Goal: Check status: Check status

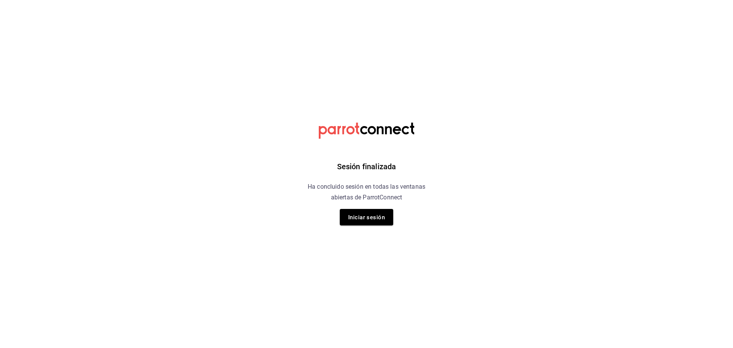
click at [363, 226] on div "Sesión finalizada Ha concluido sesión en todas las ventanas abiertas de ParrotC…" at bounding box center [366, 174] width 193 height 348
click at [364, 220] on font "Iniciar sesión" at bounding box center [366, 217] width 37 height 7
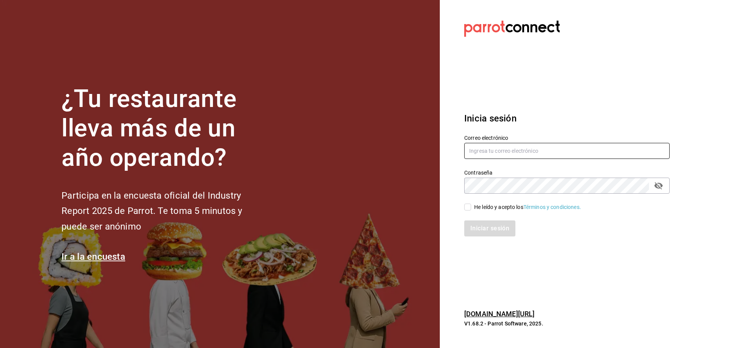
type input "[PERSON_NAME][EMAIL_ADDRESS][PERSON_NAME][DOMAIN_NAME]"
click at [470, 207] on input "He leído y acepto los Términos y condiciones." at bounding box center [467, 207] width 7 height 7
checkbox input "true"
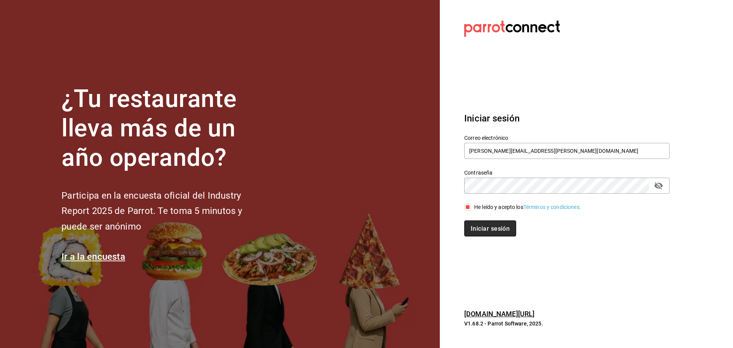
click at [471, 222] on button "Iniciar sesión" at bounding box center [490, 228] width 52 height 16
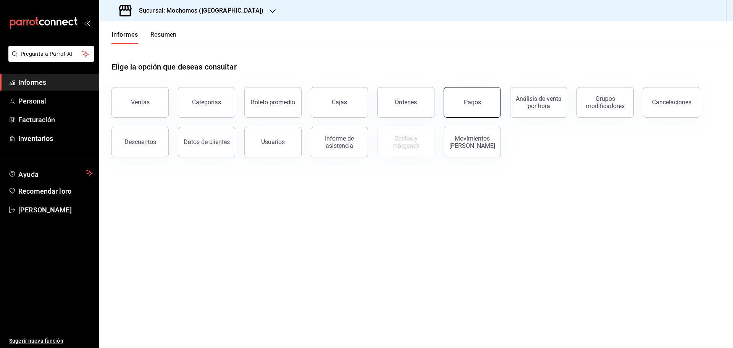
click at [482, 98] on button "Pagos" at bounding box center [472, 102] width 57 height 31
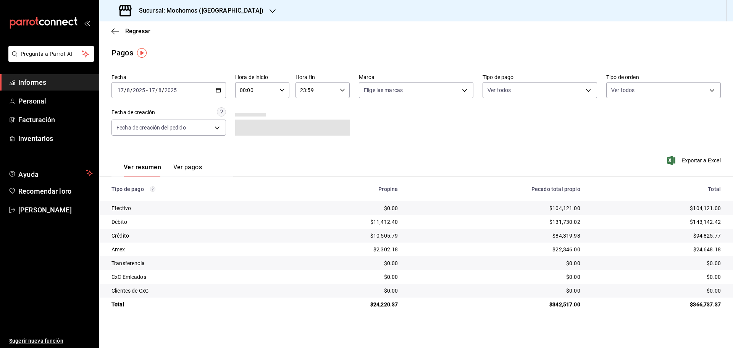
click at [242, 94] on input "00:00" at bounding box center [255, 89] width 41 height 15
click at [253, 150] on button "04" at bounding box center [249, 144] width 24 height 15
click at [252, 123] on span "07" at bounding box center [248, 123] width 15 height 6
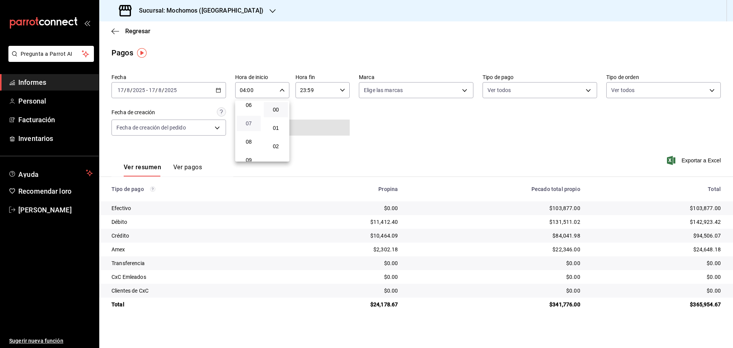
type input "07:00"
click at [437, 139] on div at bounding box center [366, 174] width 733 height 348
